Goal: Obtain resource: Obtain resource

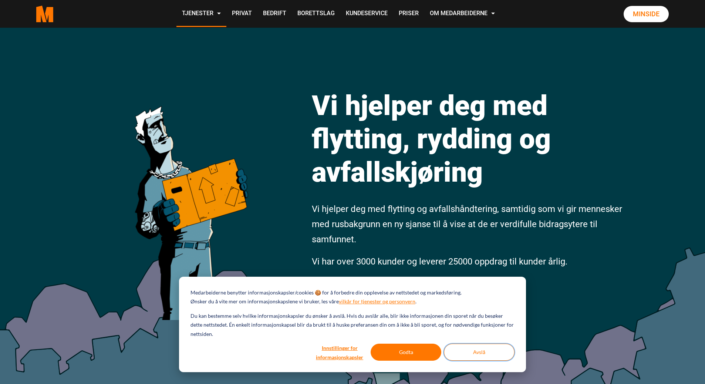
click at [468, 354] on button "Avslå" at bounding box center [479, 352] width 71 height 17
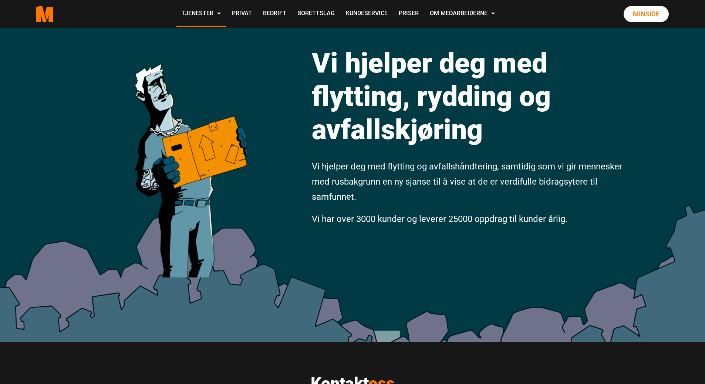
scroll to position [43, 0]
click at [258, 16] on link "Privat" at bounding box center [241, 14] width 31 height 26
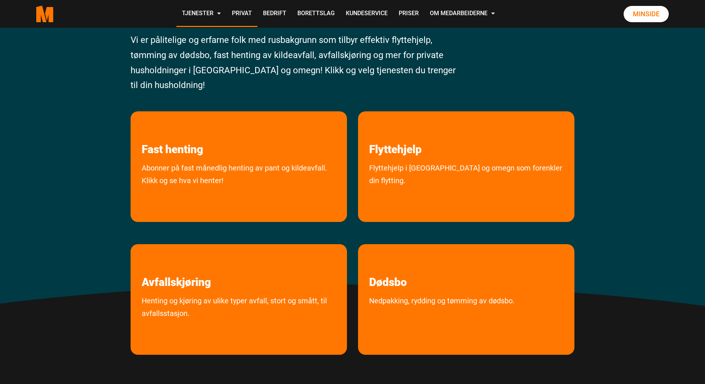
scroll to position [78, 0]
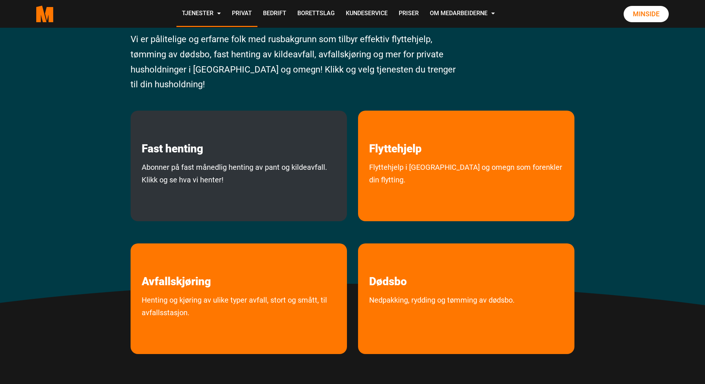
click at [262, 166] on link "Abonner på fast månedlig henting av pant og kildeavfall. Klikk og se hva vi hen…" at bounding box center [239, 189] width 216 height 57
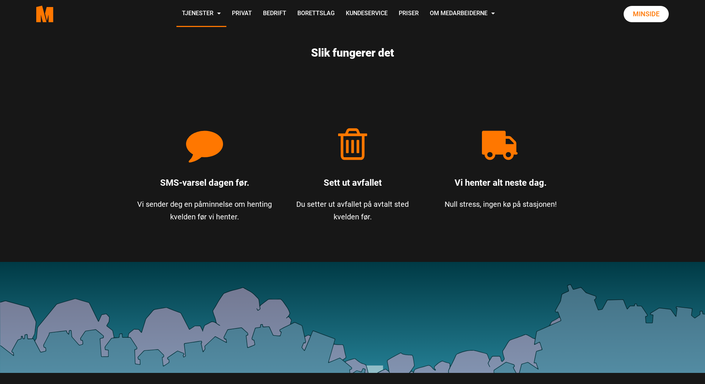
scroll to position [487, 0]
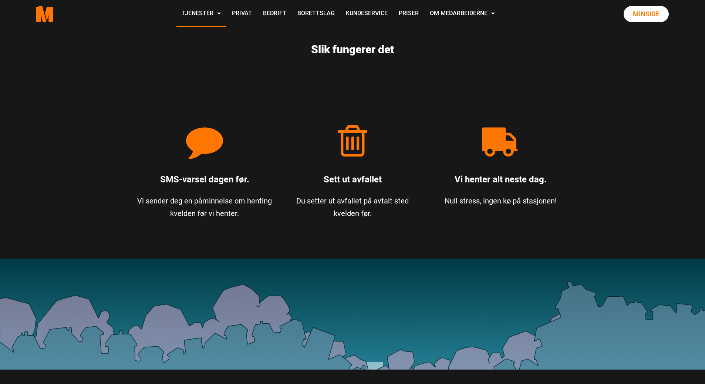
click at [346, 202] on p "Du setter ut avfallet på avtalt sted kvelden før." at bounding box center [352, 207] width 137 height 25
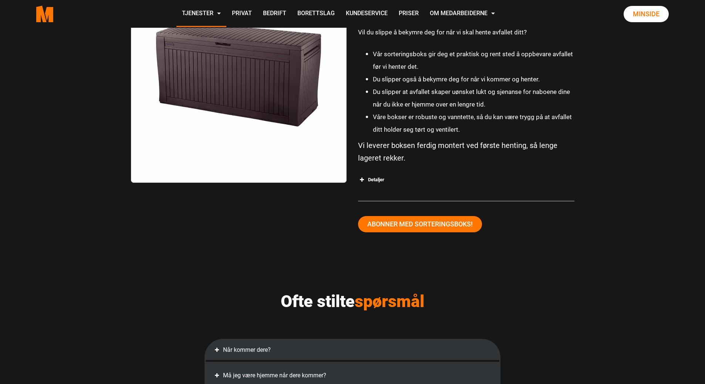
scroll to position [1337, 0]
click at [377, 179] on div "Detaljer" at bounding box center [466, 180] width 216 height 13
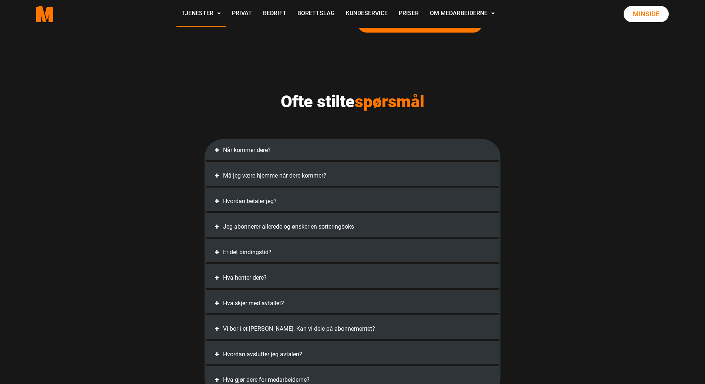
scroll to position [1679, 0]
click at [252, 222] on div "Jeg abonnerer allerede og ønsker en sorteringboks" at bounding box center [352, 225] width 279 height 13
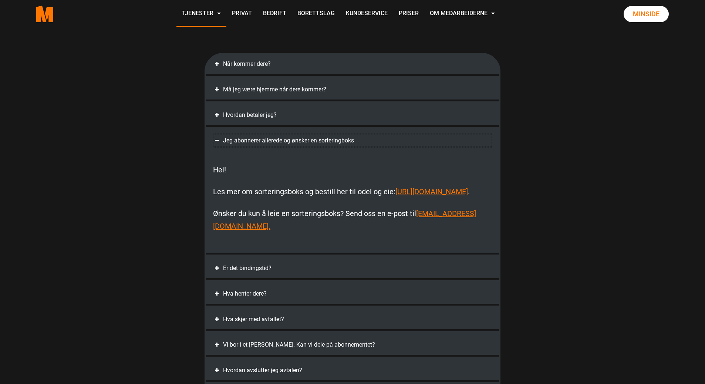
scroll to position [1774, 0]
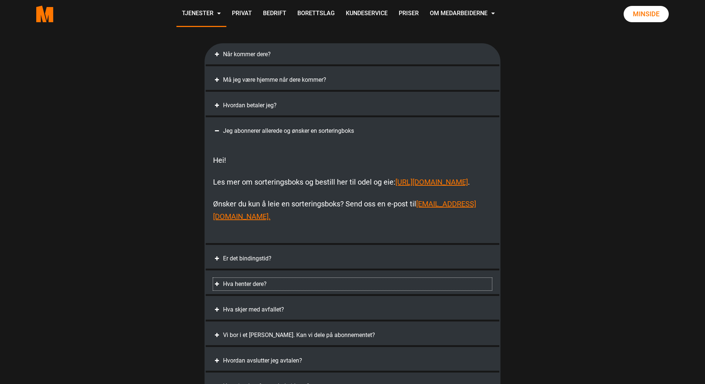
click at [217, 288] on span at bounding box center [216, 283] width 7 height 7
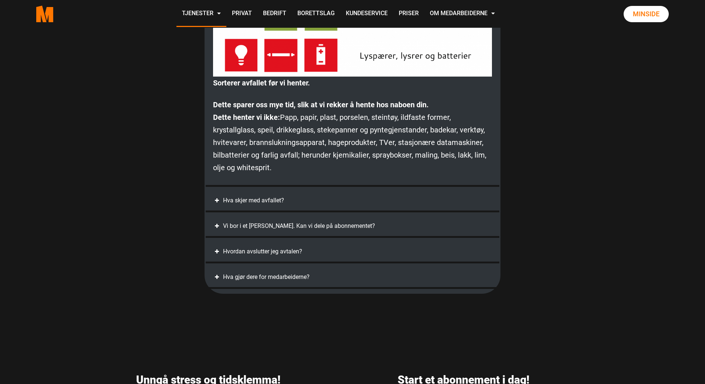
scroll to position [2137, 0]
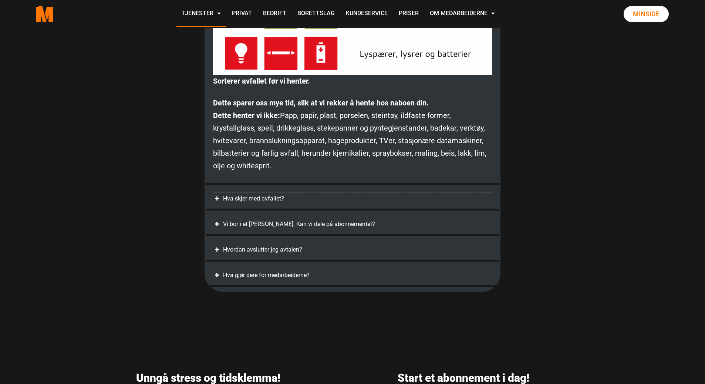
click at [217, 199] on span at bounding box center [216, 198] width 7 height 7
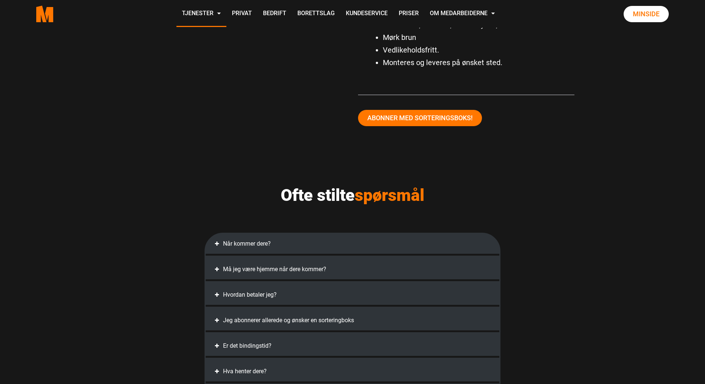
scroll to position [1585, 0]
click at [217, 319] on span at bounding box center [216, 319] width 7 height 7
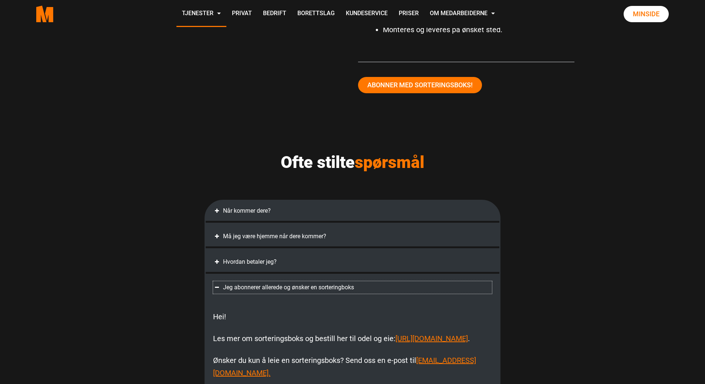
scroll to position [1619, 0]
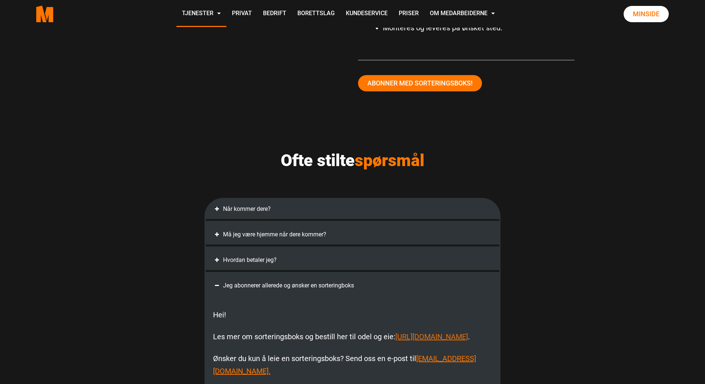
click at [396, 341] on link "https://medarbeiderne.no/henting_sorteringsboks/" at bounding box center [432, 336] width 73 height 9
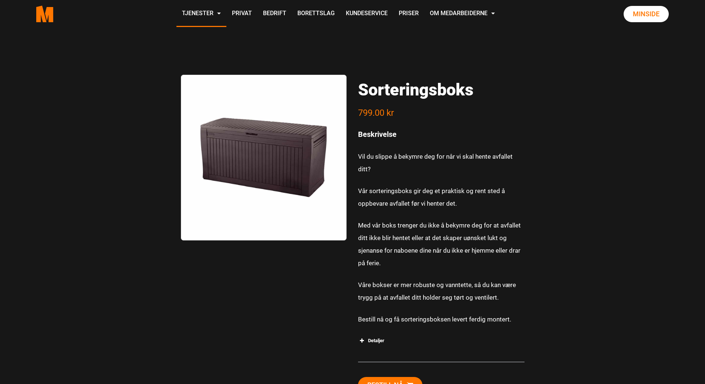
scroll to position [127, 0]
click at [376, 340] on div "Detaljer" at bounding box center [441, 340] width 166 height 13
click at [273, 168] on img at bounding box center [264, 158] width 166 height 166
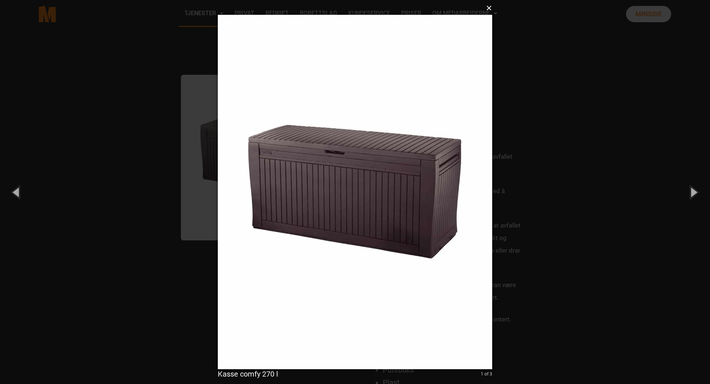
click at [488, 11] on button "×" at bounding box center [357, 8] width 274 height 16
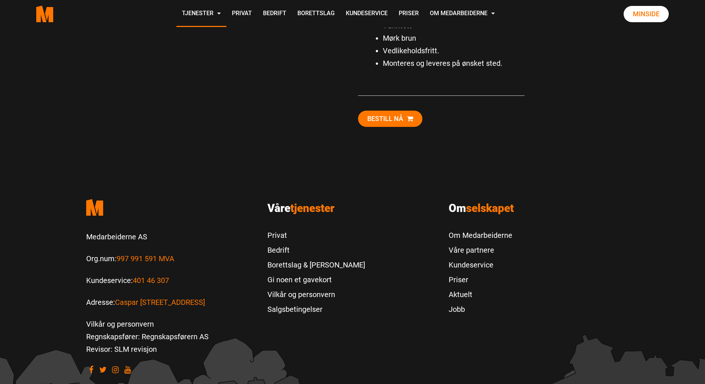
scroll to position [559, 0]
click at [191, 303] on link "Caspar [STREET_ADDRESS]" at bounding box center [160, 303] width 90 height 9
